Goal: Information Seeking & Learning: Learn about a topic

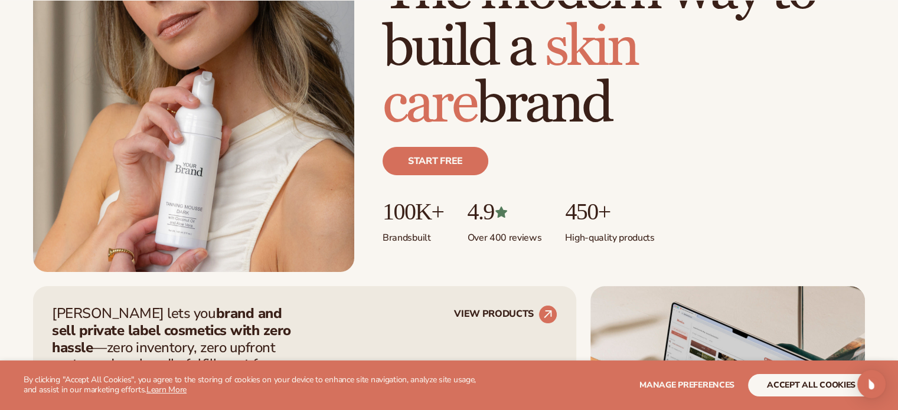
scroll to position [236, 0]
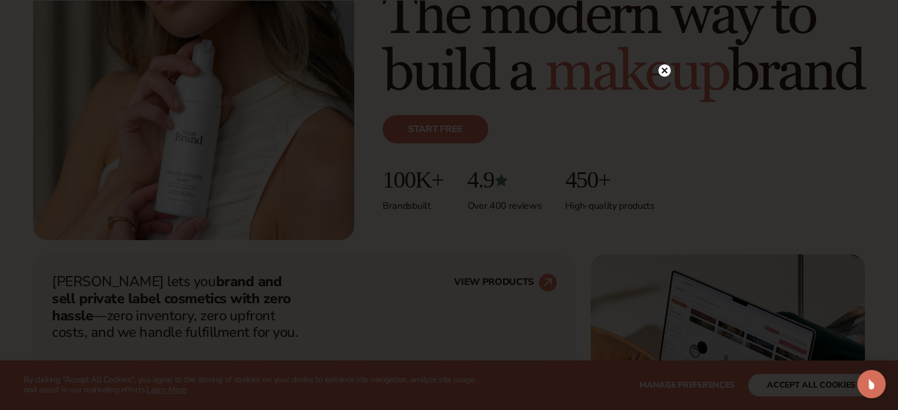
click at [663, 68] on circle at bounding box center [664, 70] width 12 height 12
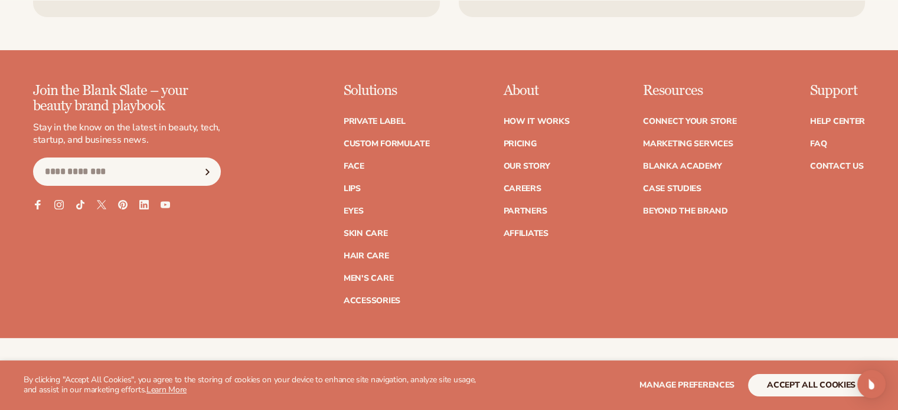
scroll to position [4780, 0]
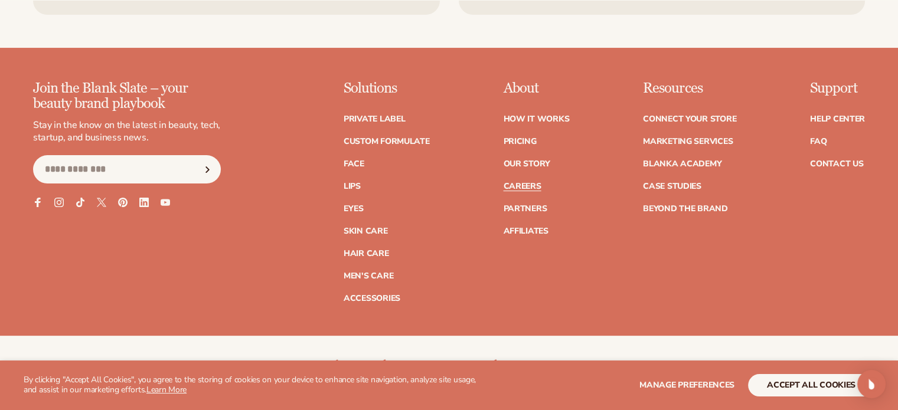
click at [530, 184] on link "Careers" at bounding box center [522, 186] width 38 height 8
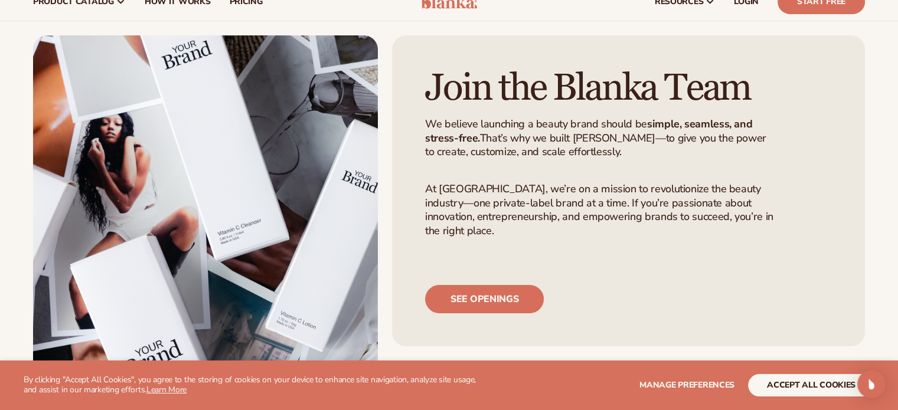
scroll to position [59, 0]
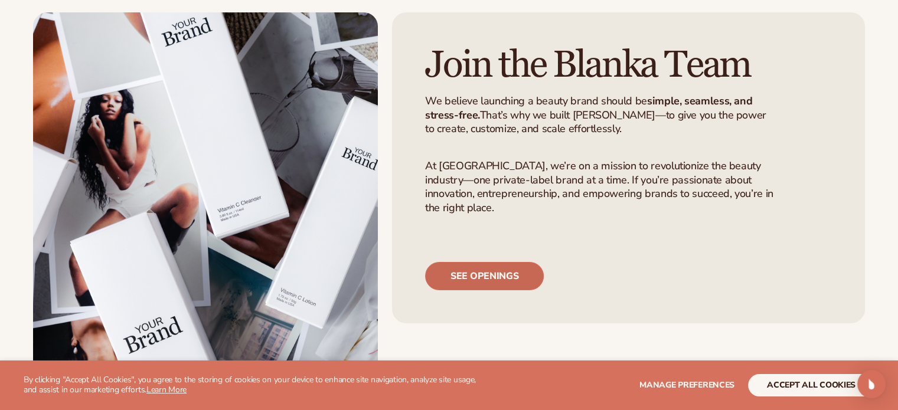
click at [483, 290] on link "See openings" at bounding box center [484, 276] width 119 height 28
